Goal: Find specific page/section: Find specific page/section

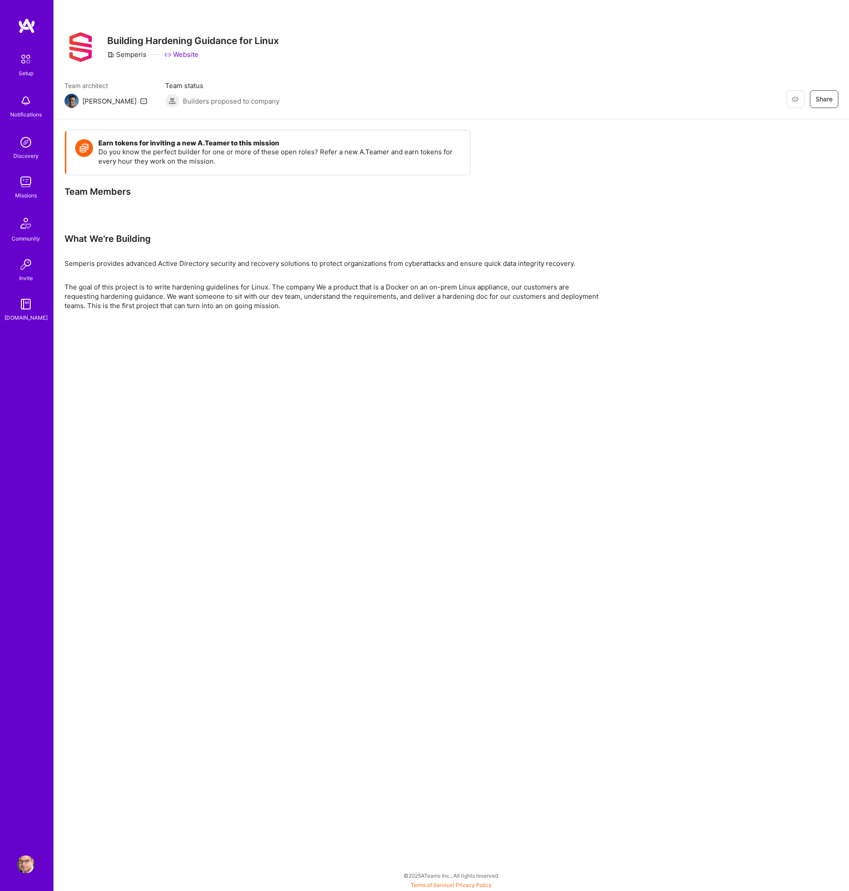
click at [25, 173] on img at bounding box center [26, 182] width 18 height 18
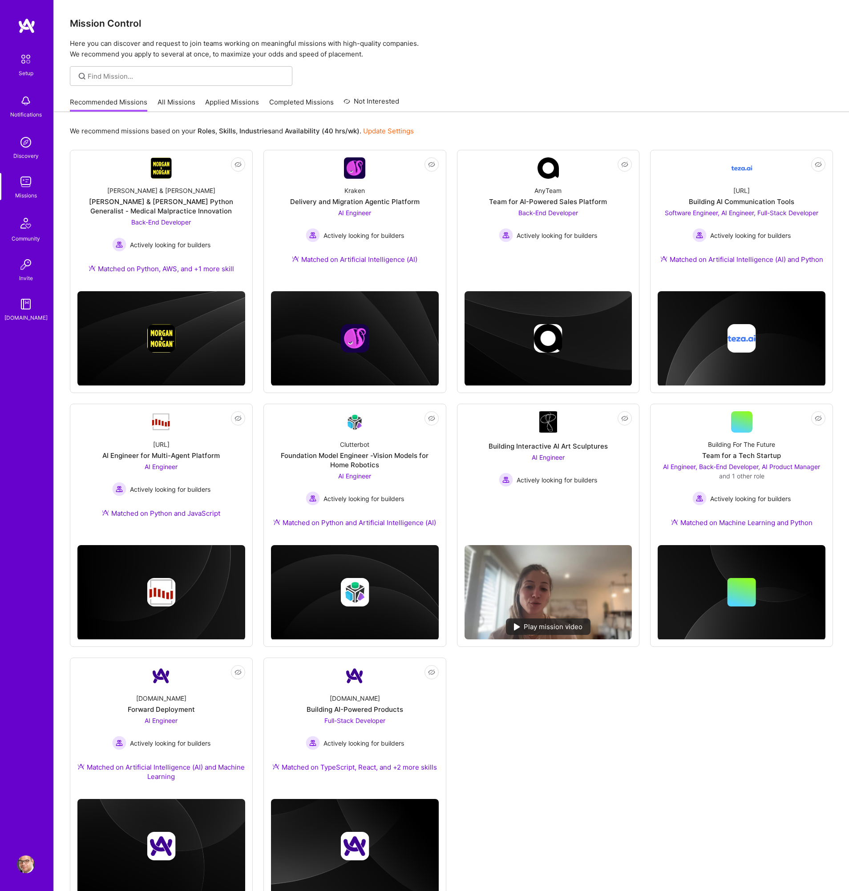
click at [178, 101] on link "All Missions" at bounding box center [176, 104] width 38 height 15
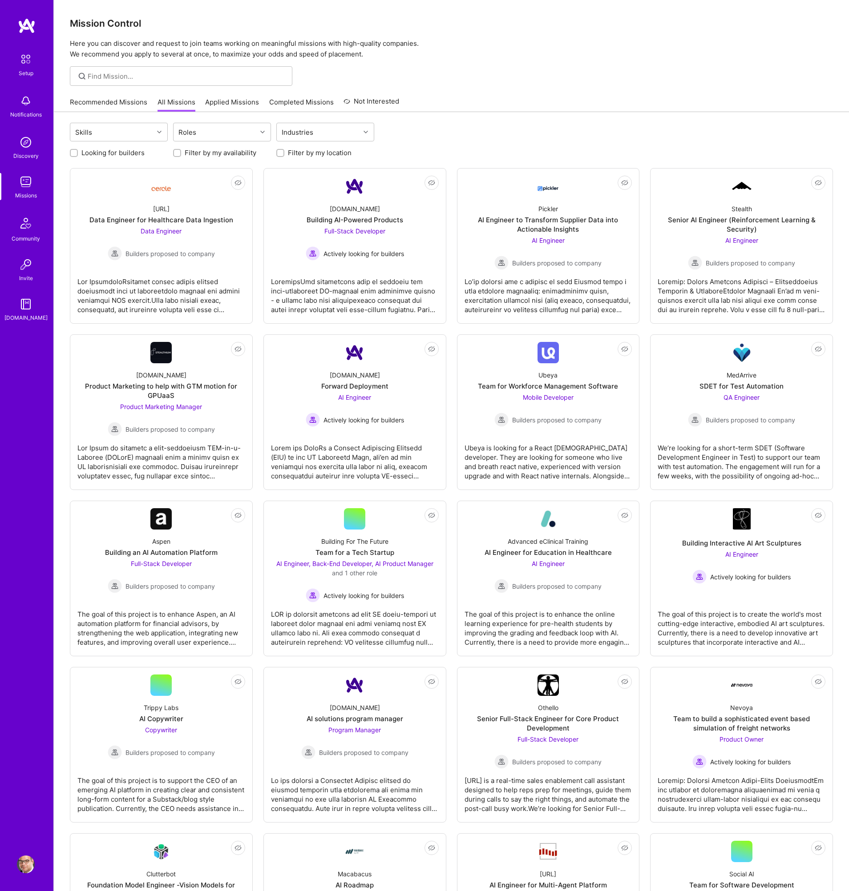
click at [74, 153] on input "Looking for builders" at bounding box center [75, 153] width 6 height 6
checkbox input "true"
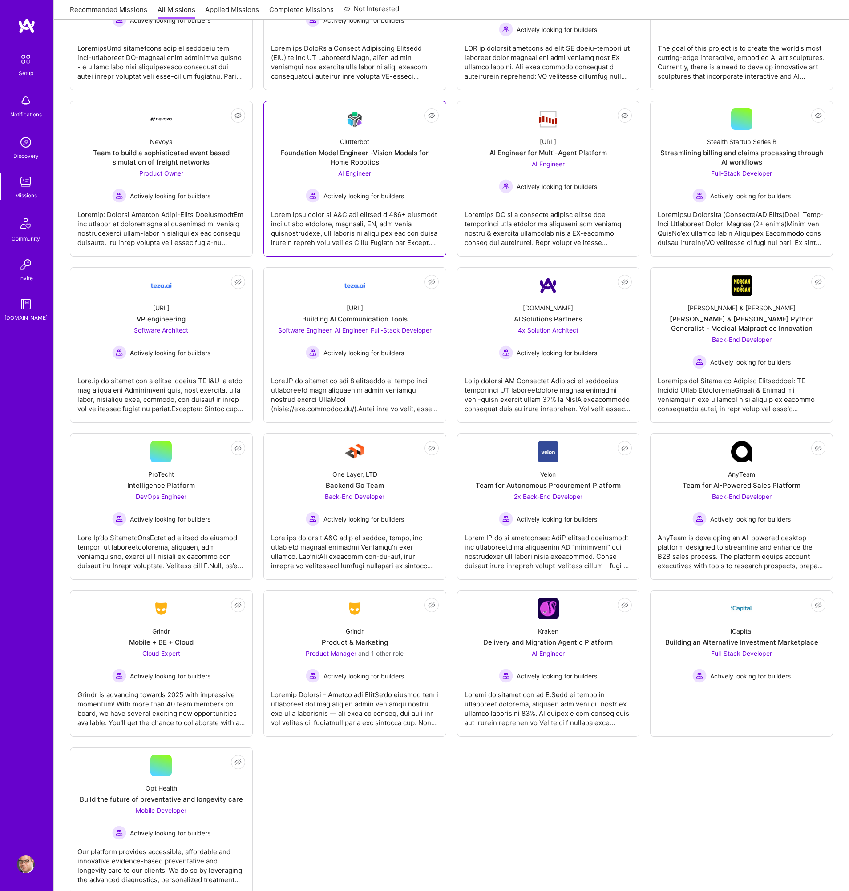
scroll to position [257, 0]
